Goal: Transaction & Acquisition: Obtain resource

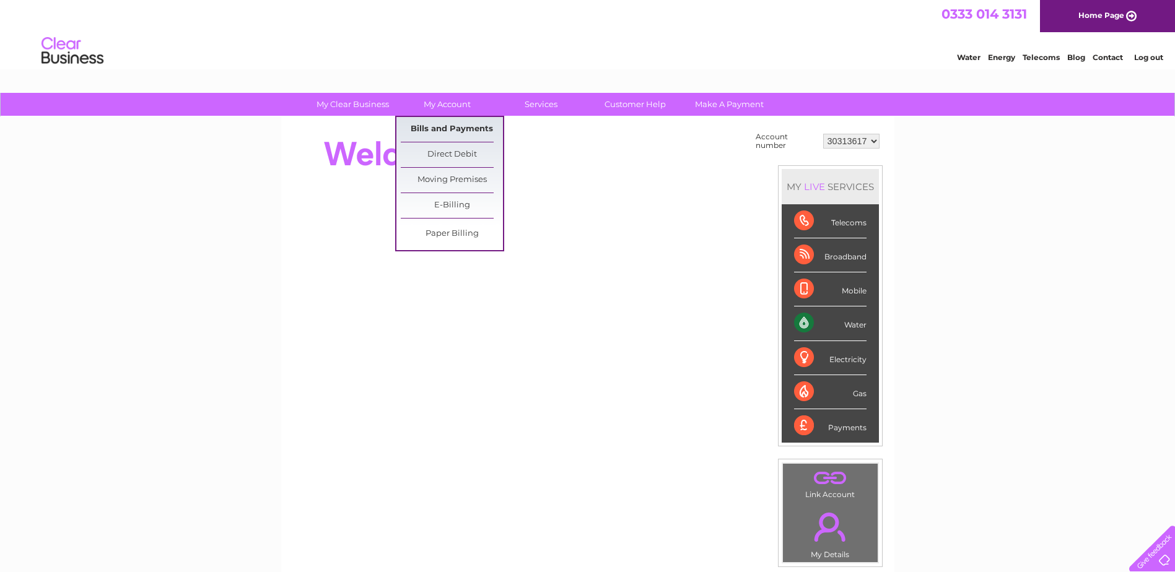
click at [455, 128] on link "Bills and Payments" at bounding box center [452, 129] width 102 height 25
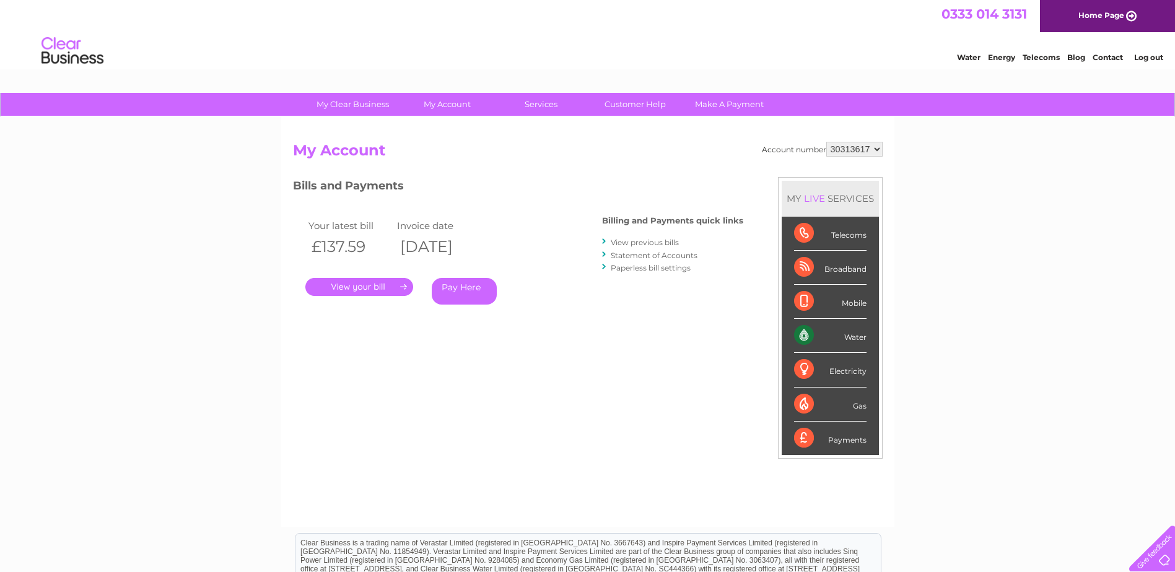
click at [389, 292] on link "." at bounding box center [359, 287] width 108 height 18
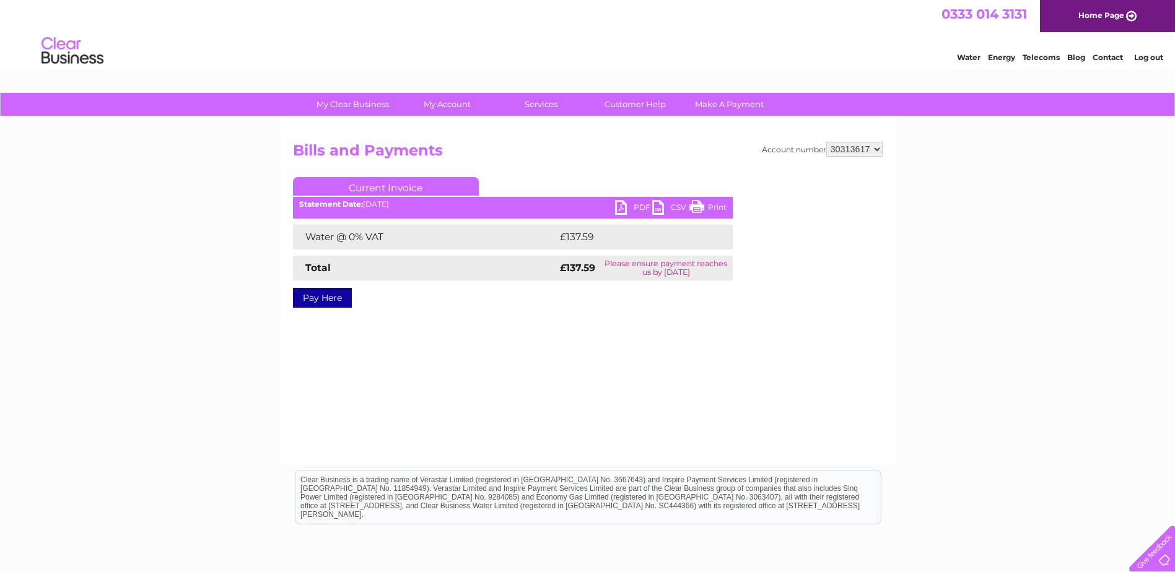
click at [635, 205] on link "PDF" at bounding box center [633, 209] width 37 height 18
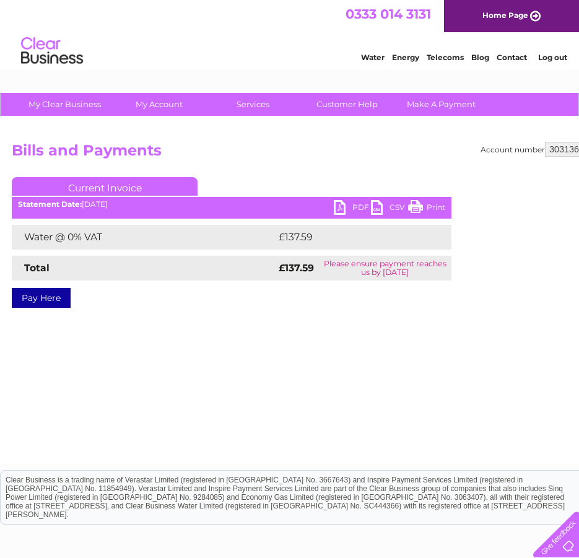
click at [160, 398] on div "Account number 30313617 Bills and Payments Current Invoice PDF CSV Print £137.59" at bounding box center [306, 290] width 613 height 347
